Goal: Information Seeking & Learning: Get advice/opinions

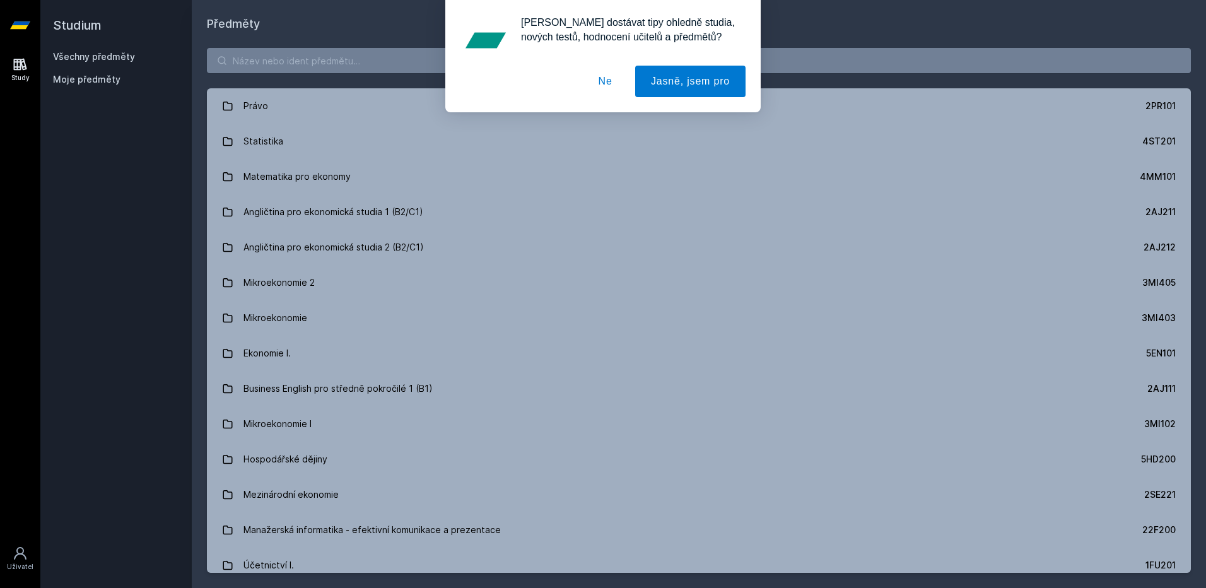
click at [602, 83] on button "Ne" at bounding box center [605, 82] width 45 height 32
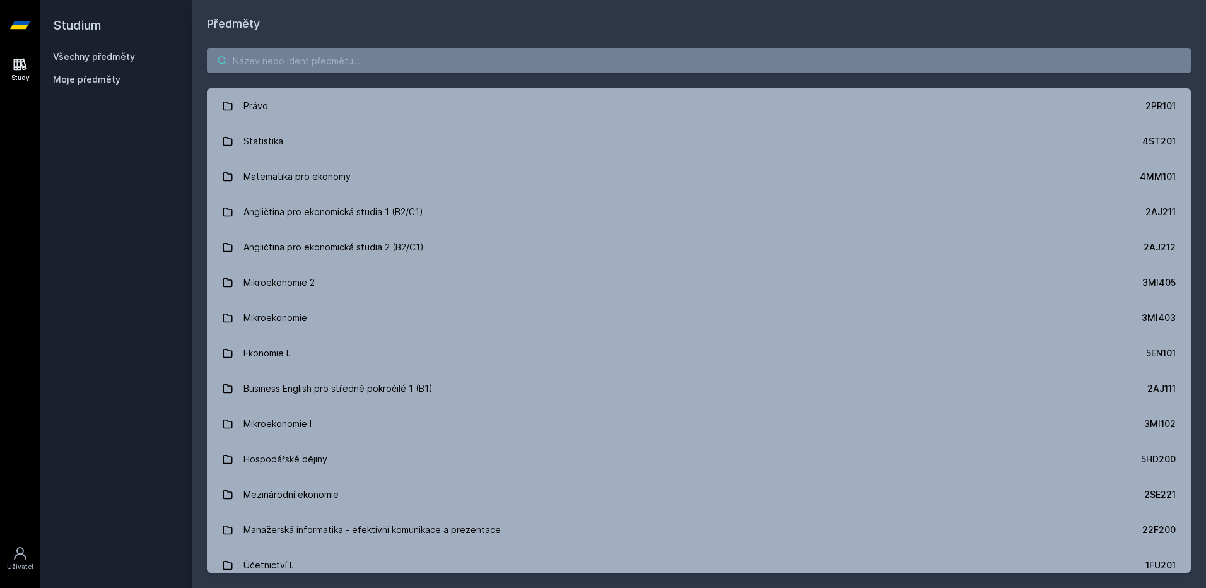
click at [476, 61] on input "search" at bounding box center [699, 60] width 984 height 25
click at [457, 59] on input "search" at bounding box center [699, 60] width 984 height 25
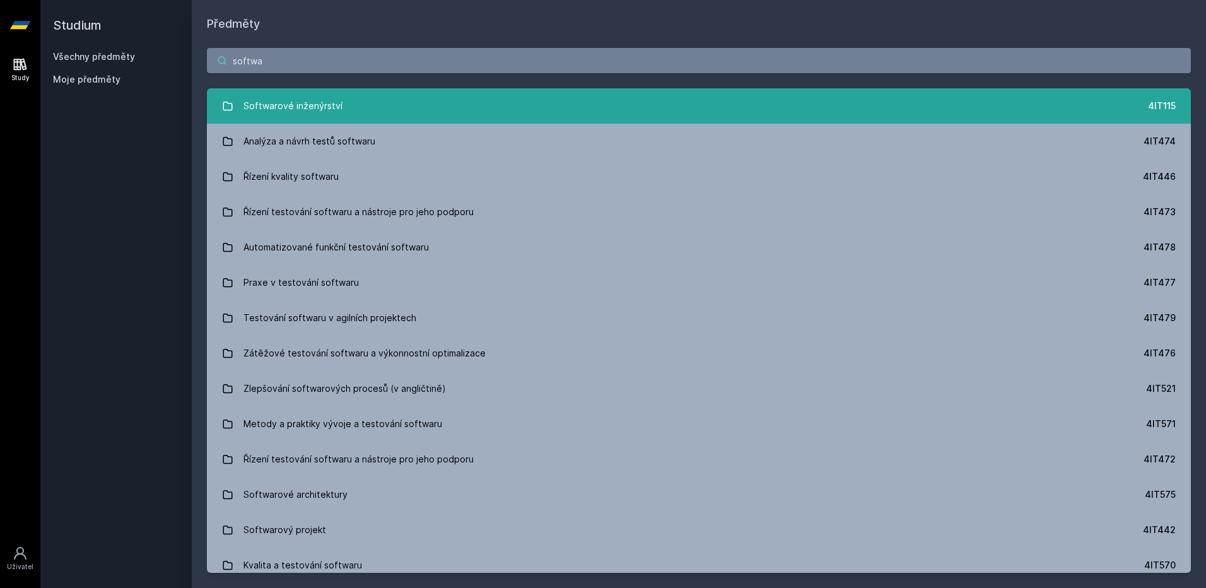
type input "softwa"
click at [629, 100] on link "Softwarové inženýrství 4IT115" at bounding box center [699, 105] width 984 height 35
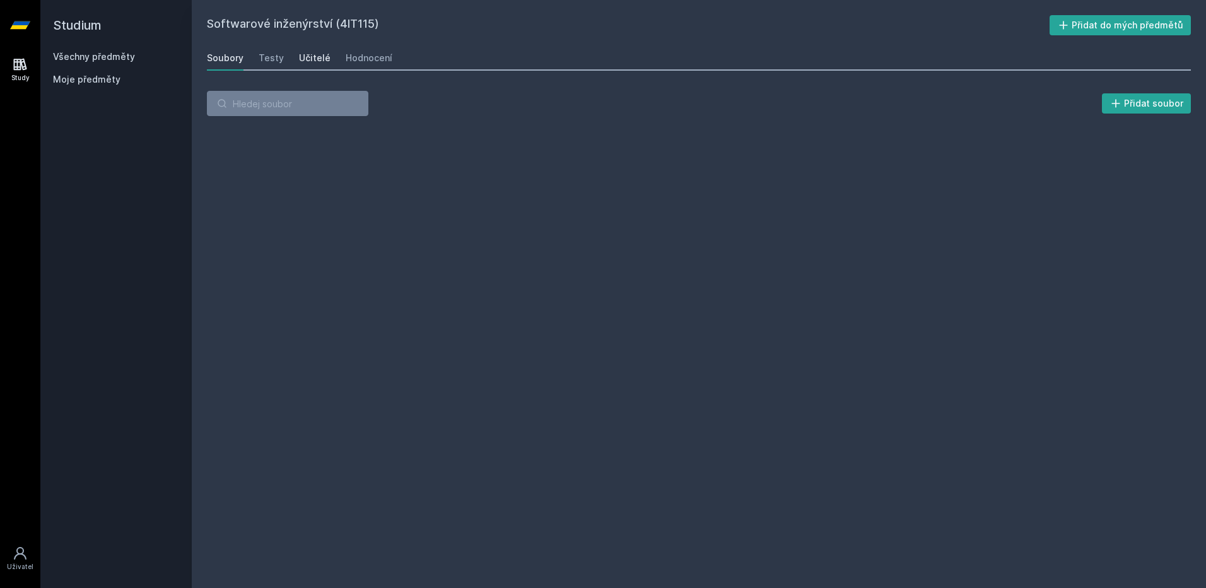
click at [320, 56] on div "Učitelé" at bounding box center [315, 58] width 32 height 13
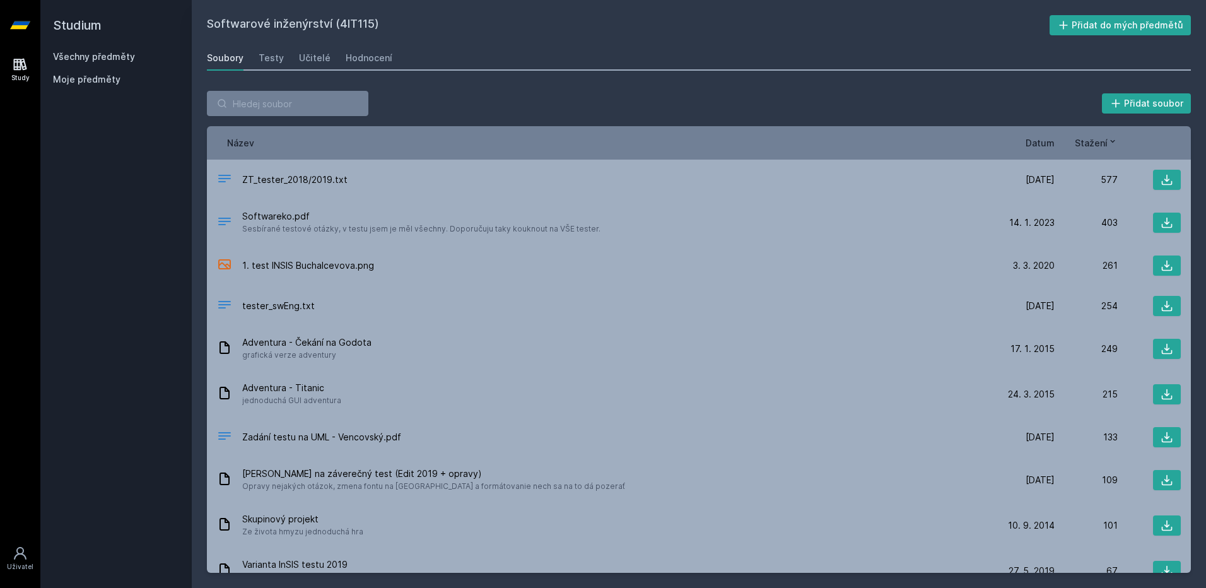
click at [78, 30] on h2 "Studium" at bounding box center [116, 25] width 126 height 50
click at [28, 28] on icon at bounding box center [20, 25] width 20 height 50
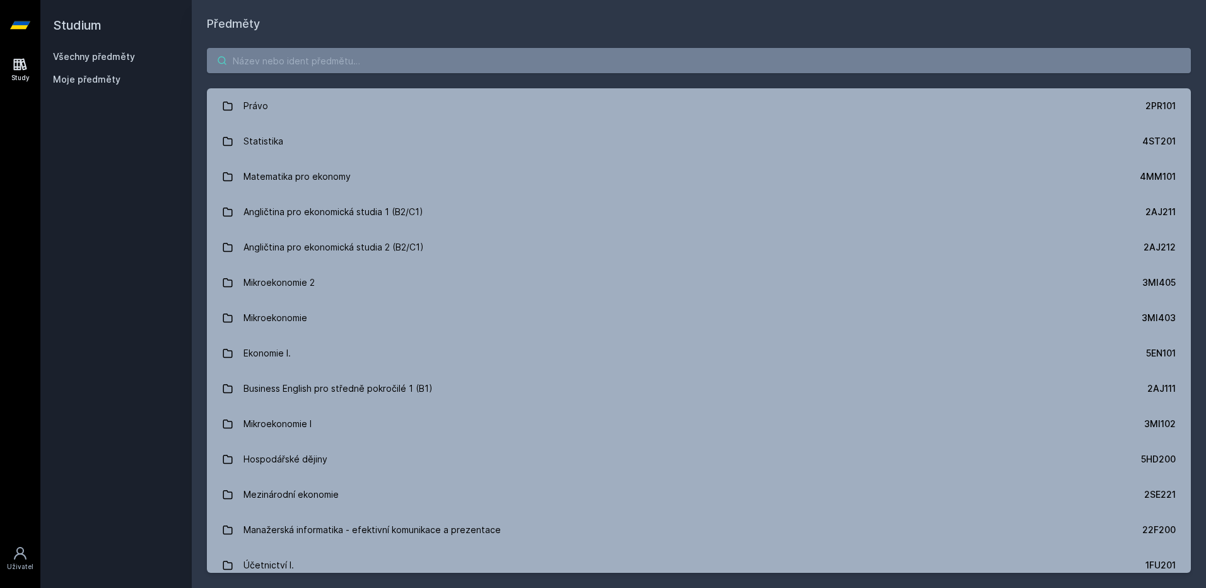
click at [293, 63] on input "search" at bounding box center [699, 60] width 984 height 25
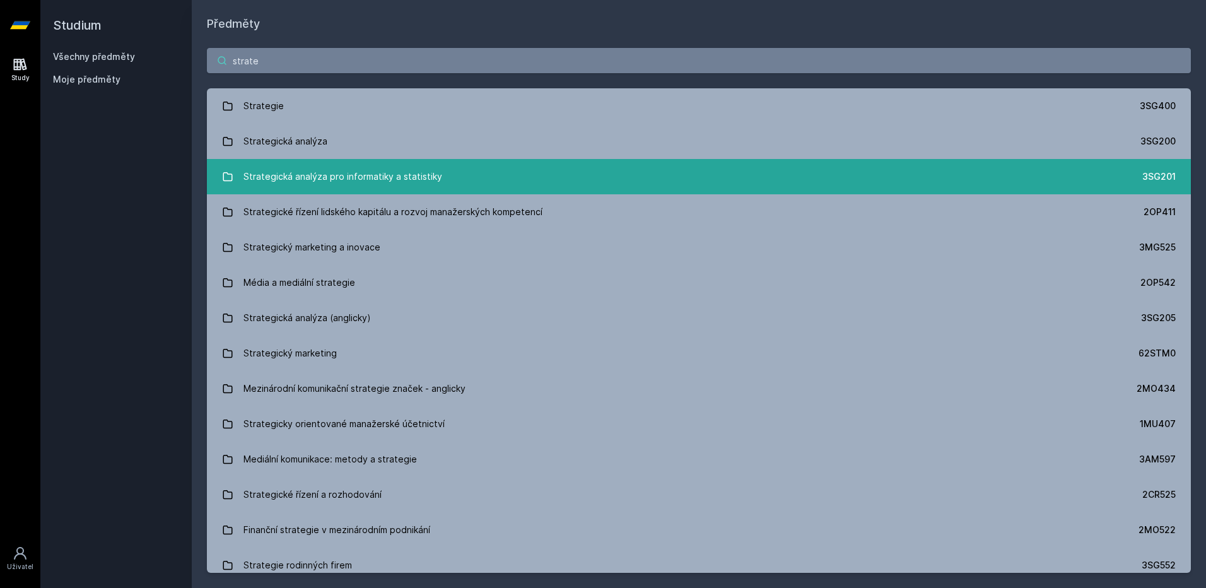
type input "strate"
click at [351, 174] on div "Strategická analýza pro informatiky a statistiky" at bounding box center [342, 176] width 199 height 25
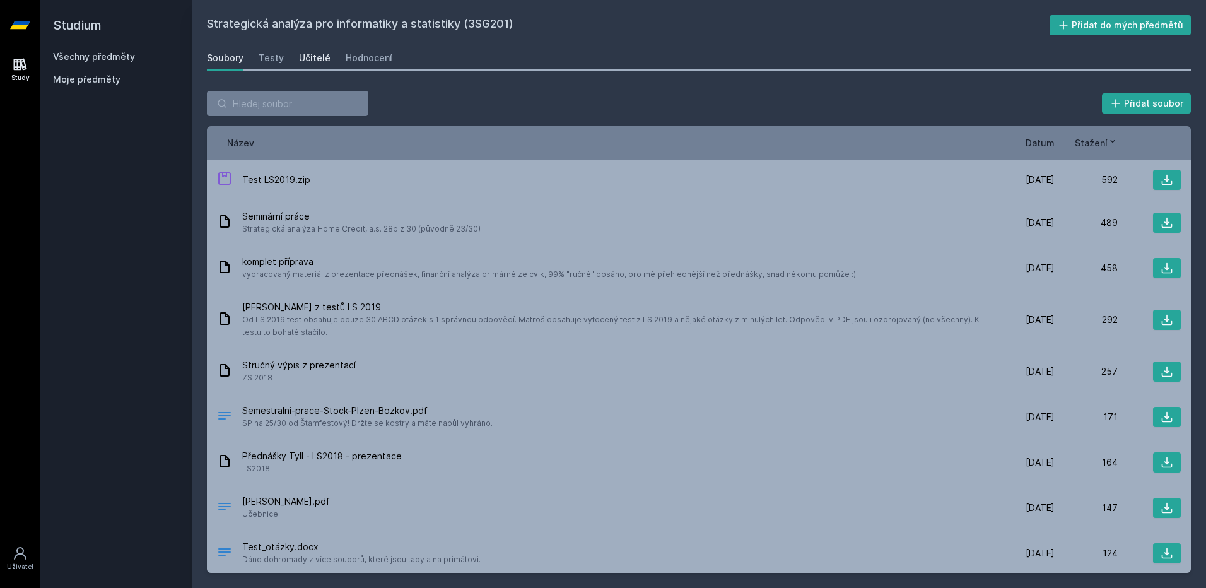
click at [303, 54] on div "Učitelé" at bounding box center [315, 58] width 32 height 13
click at [9, 26] on link at bounding box center [20, 25] width 40 height 50
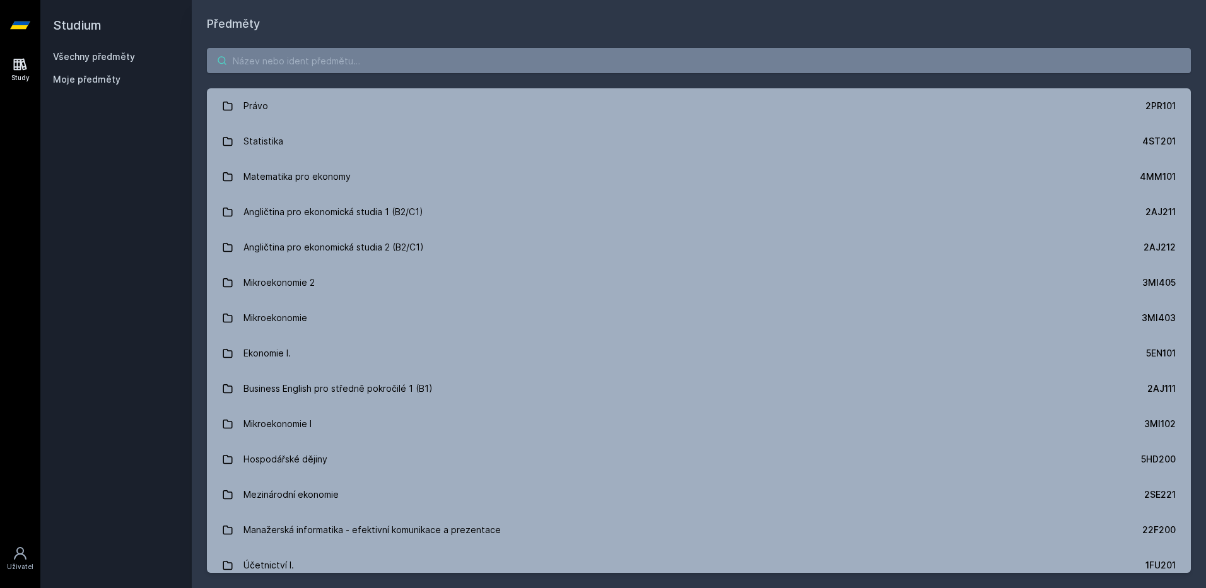
click at [361, 57] on input "search" at bounding box center [699, 60] width 984 height 25
type input "p"
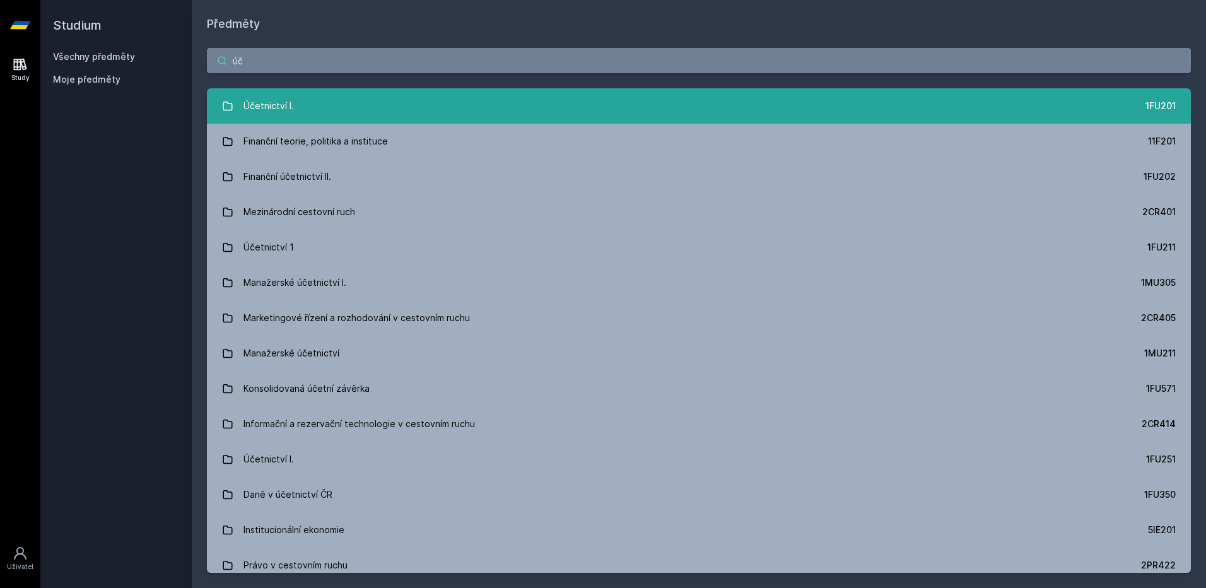
type input "úč"
click at [315, 107] on link "Účetnictví I. 1FU201" at bounding box center [699, 105] width 984 height 35
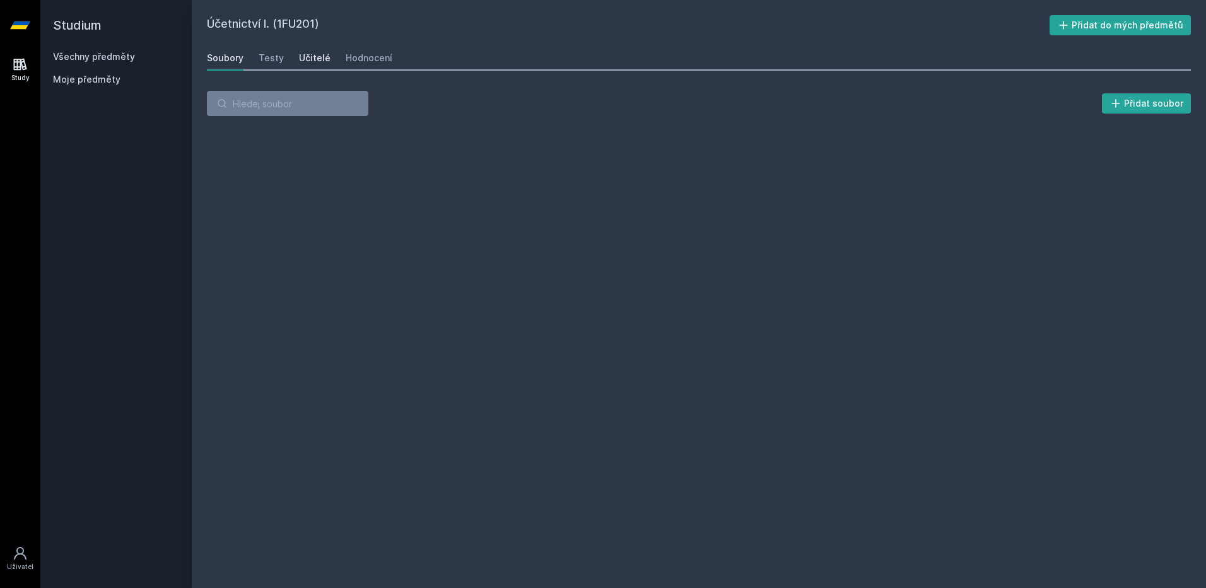
click at [312, 59] on div "Učitelé" at bounding box center [315, 58] width 32 height 13
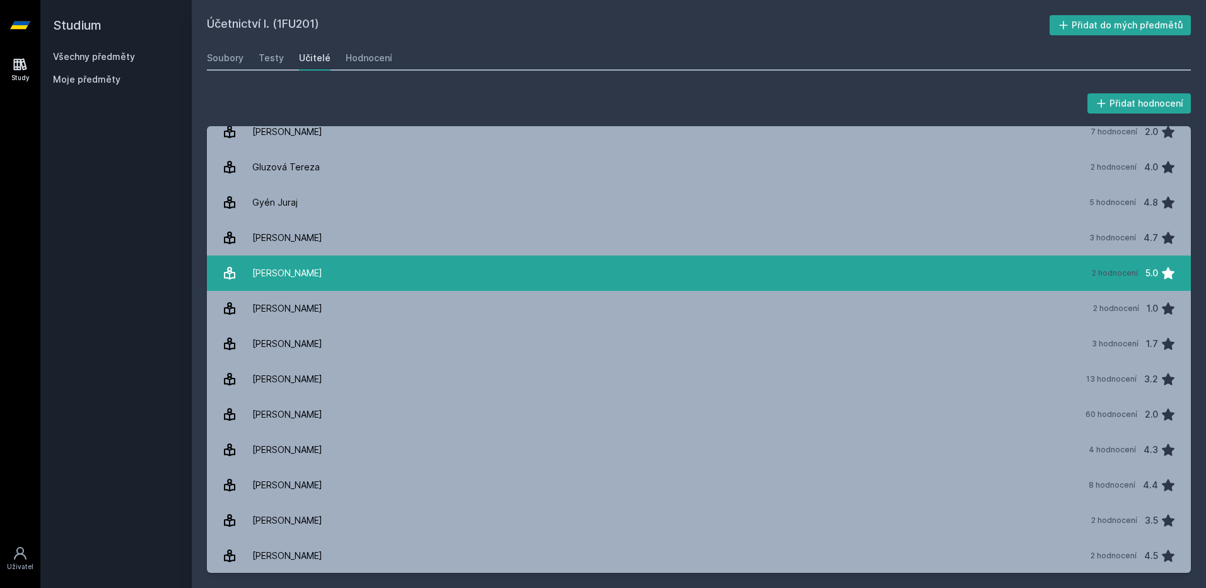
scroll to position [315, 0]
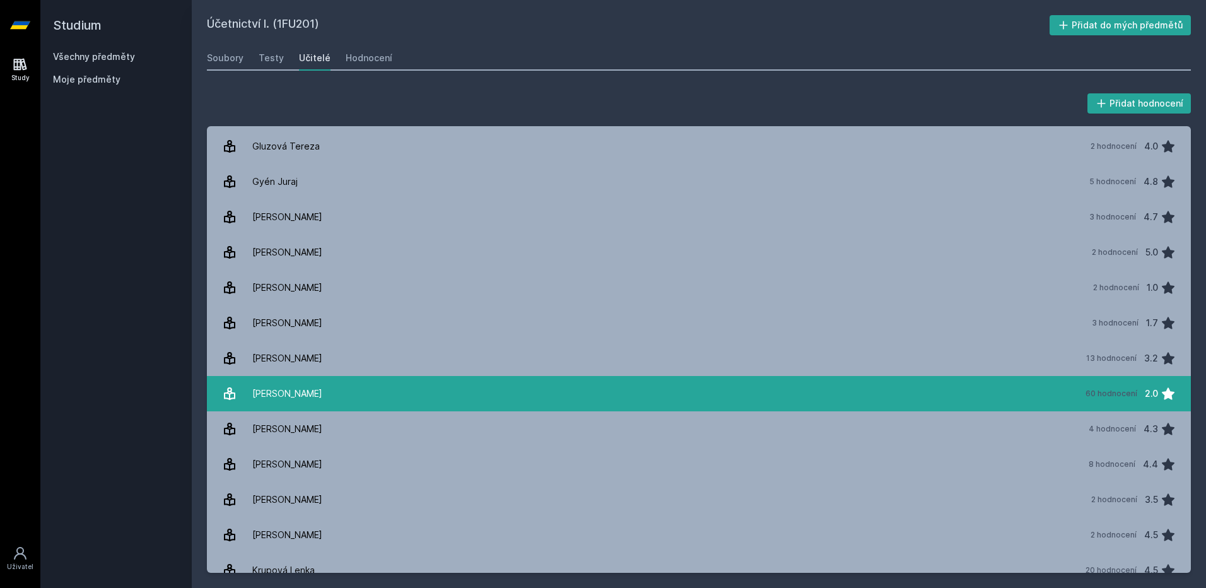
click at [888, 404] on link "[PERSON_NAME] 60 hodnocení 2.0" at bounding box center [699, 393] width 984 height 35
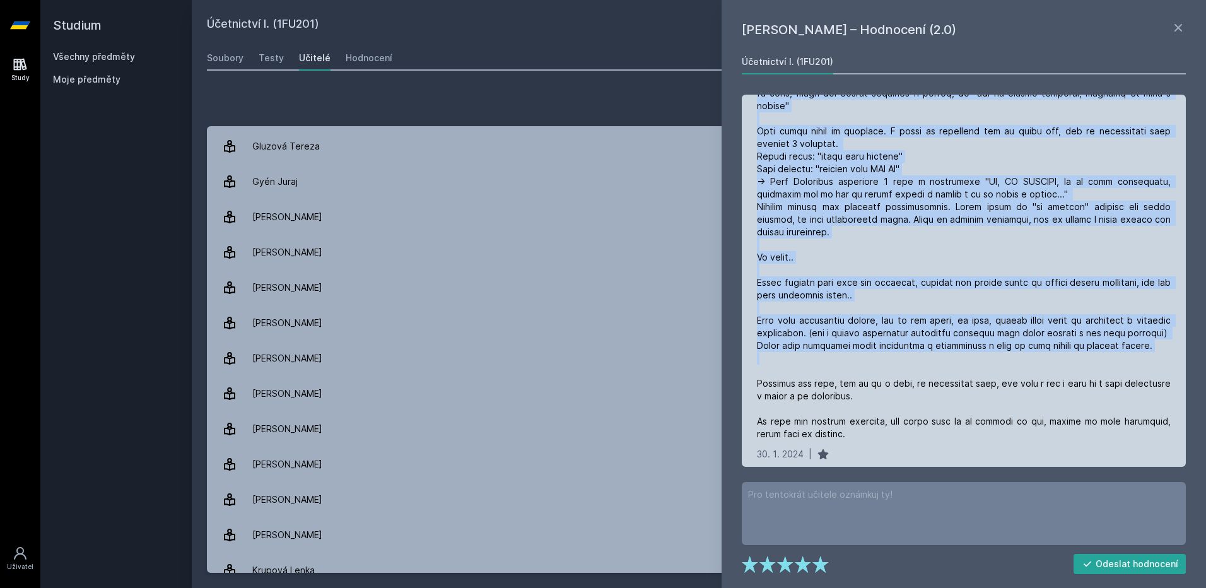
scroll to position [1072, 0]
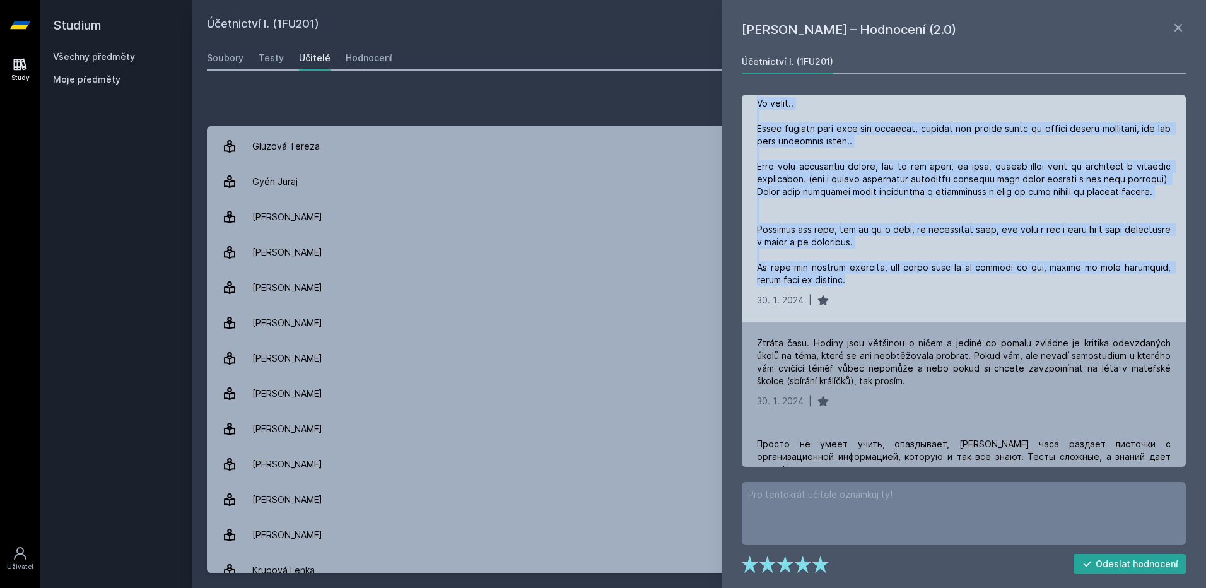
drag, startPoint x: 771, startPoint y: 120, endPoint x: 991, endPoint y: 281, distance: 272.6
drag, startPoint x: 991, startPoint y: 281, endPoint x: 976, endPoint y: 265, distance: 21.9
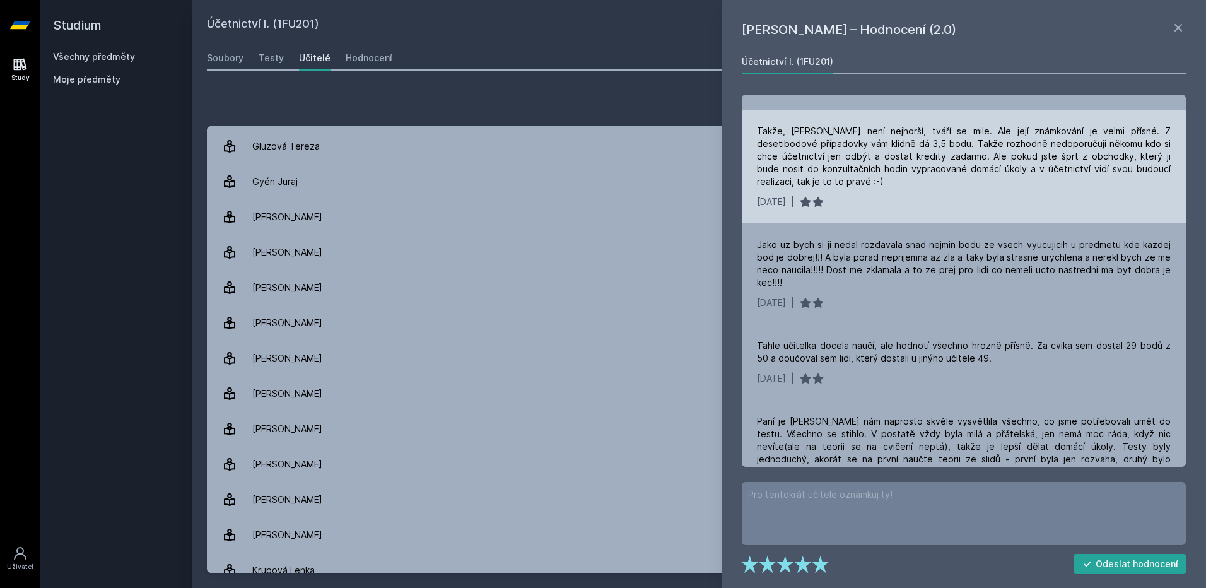
scroll to position [7524, 0]
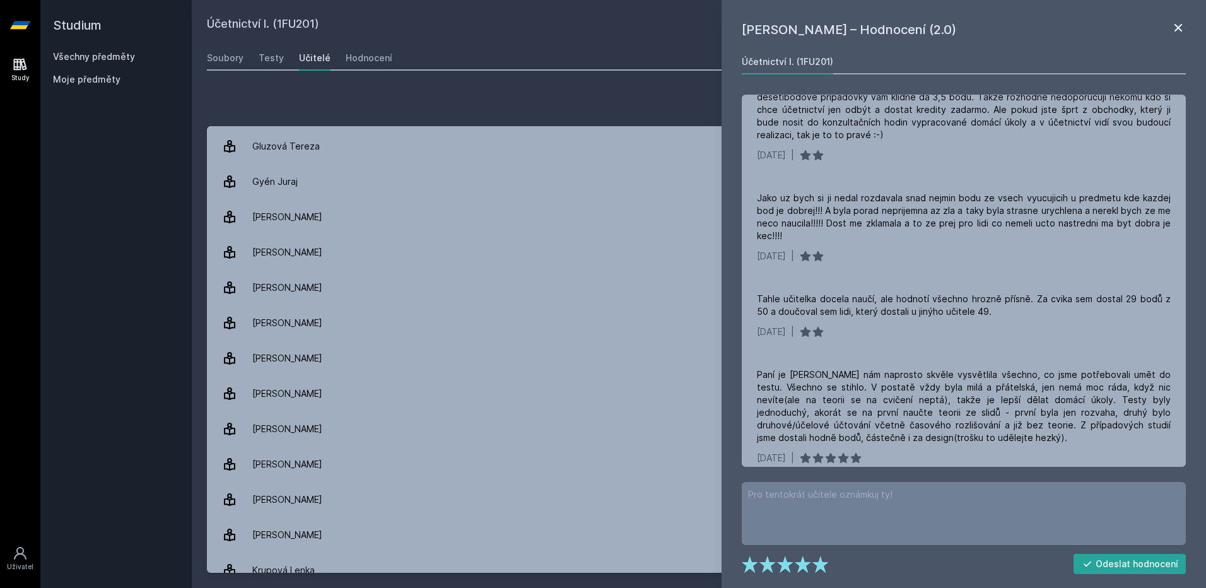
click at [1172, 25] on icon at bounding box center [1178, 27] width 15 height 15
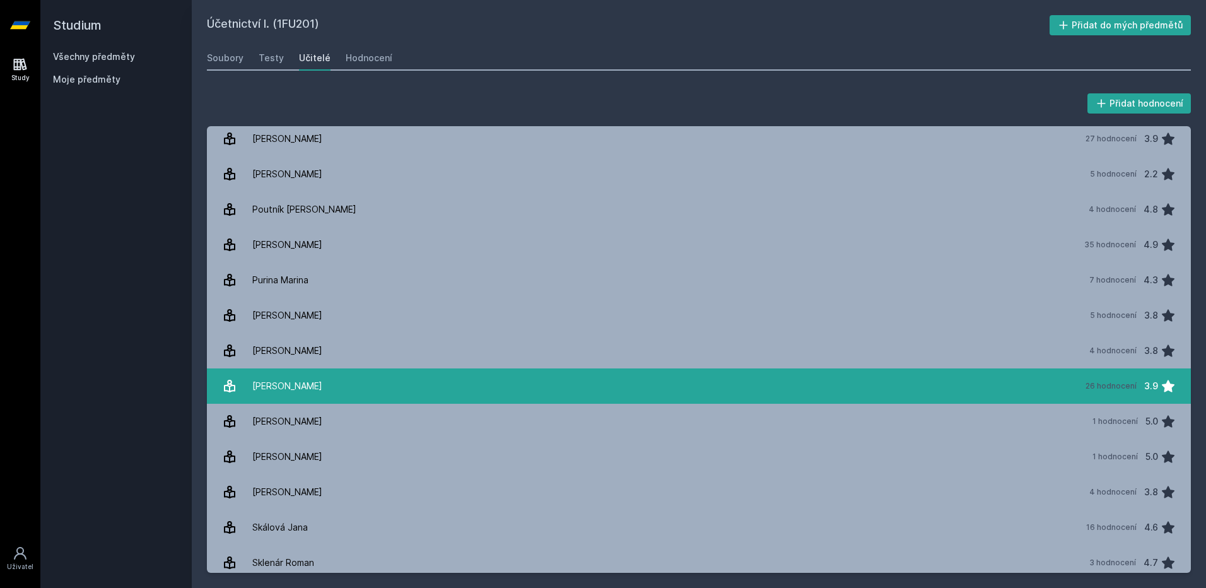
scroll to position [1387, 0]
